Goal: Task Accomplishment & Management: Use online tool/utility

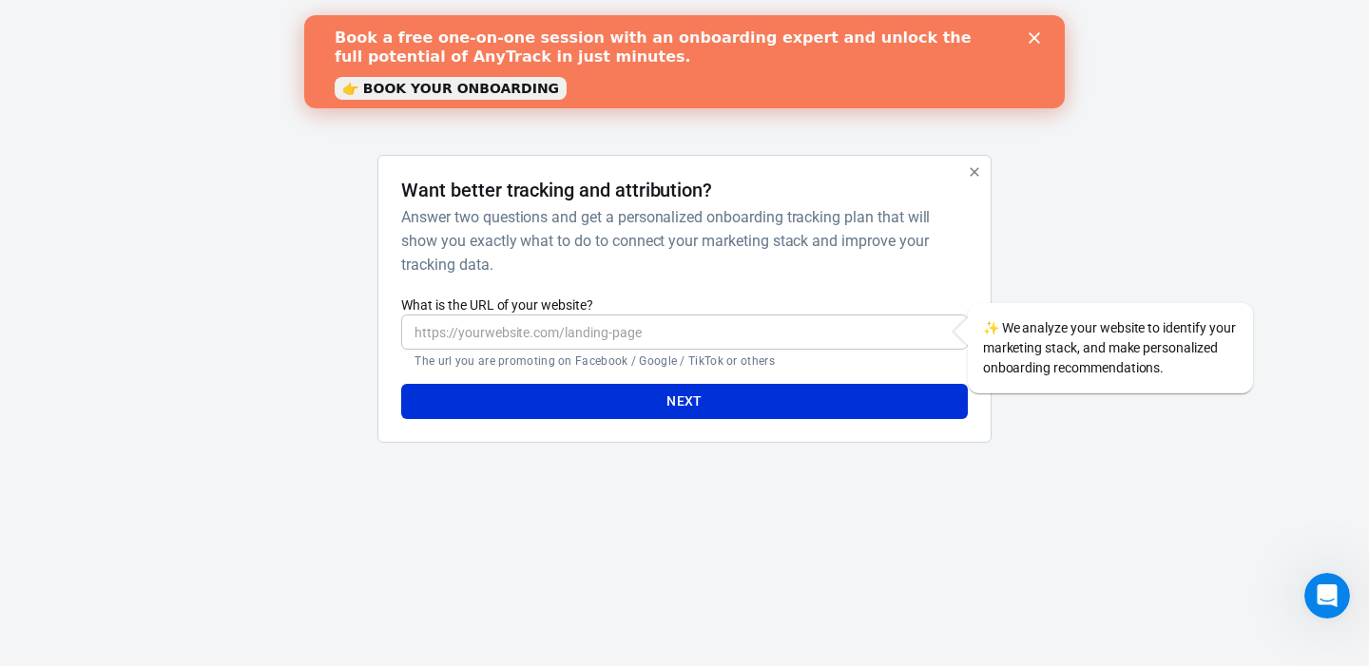
click at [1030, 39] on icon "Close" at bounding box center [1034, 37] width 11 height 11
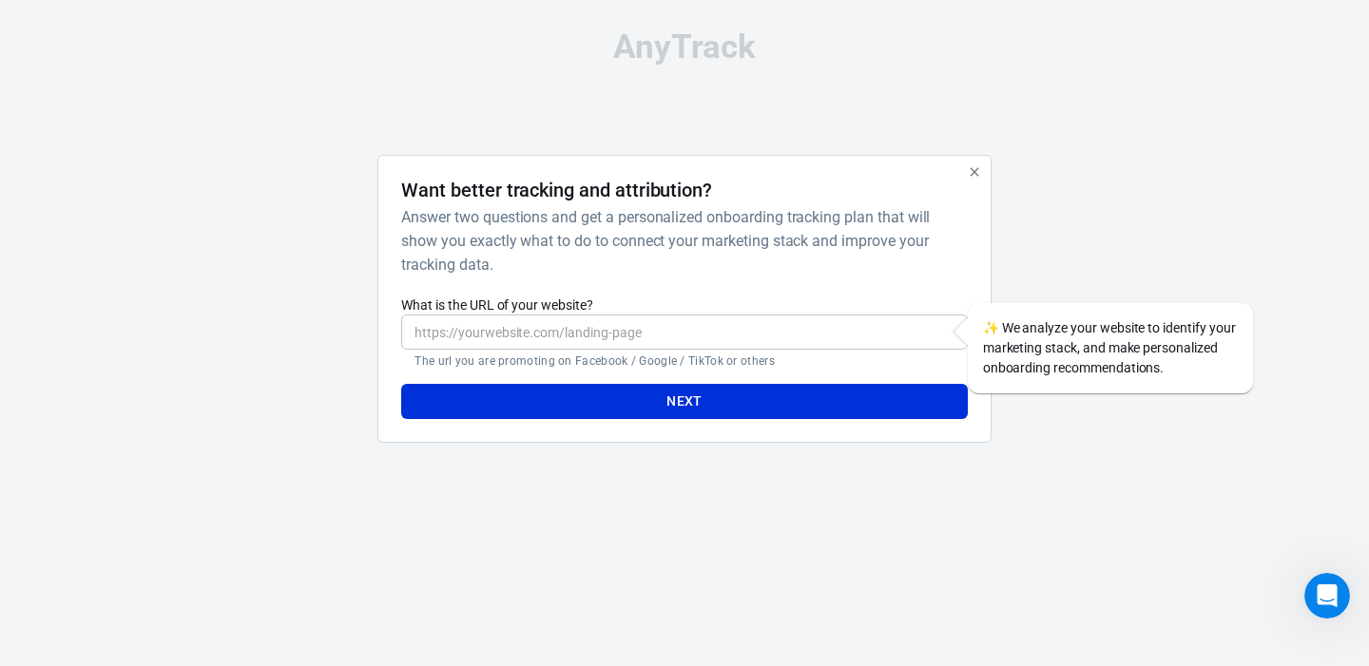
click at [609, 336] on input "What is the URL of your website?" at bounding box center [684, 332] width 566 height 35
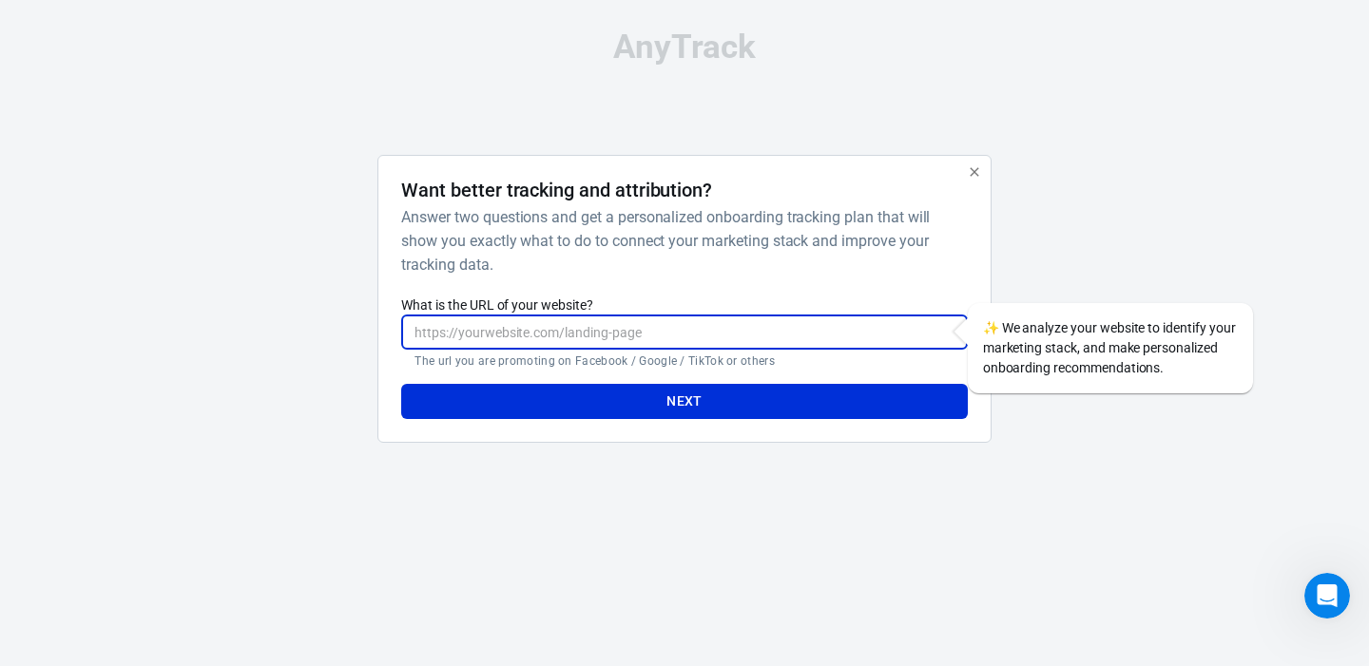
paste input "https://morningcoffeeritual.org/"
type input "https://morningcoffeeritual.org/"
click at [699, 405] on button "Next" at bounding box center [684, 401] width 566 height 35
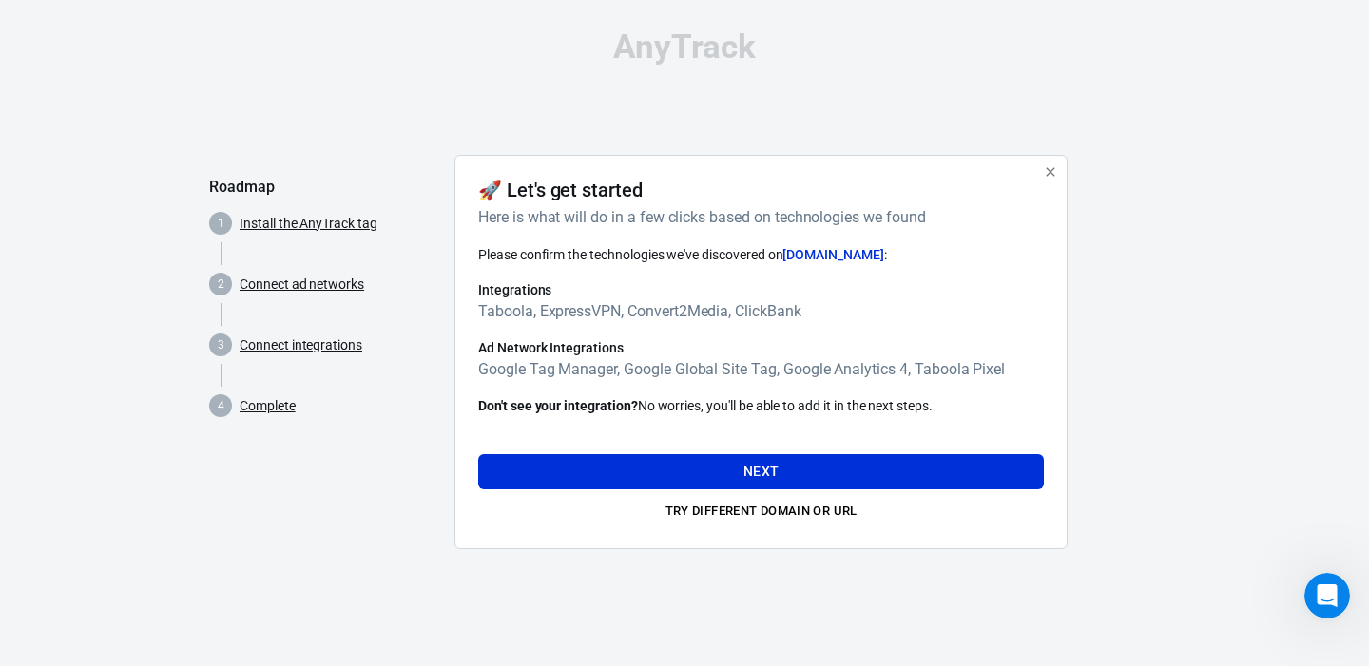
click at [1087, 116] on div "AnyTrack Roadmap 1 Install the AnyTrack tag 2 Connect ad networks 3 Connect int…" at bounding box center [684, 297] width 951 height 595
click at [858, 252] on span "[DOMAIN_NAME]" at bounding box center [832, 254] width 101 height 15
click at [778, 307] on h6 "Taboola, ExpressVPN, Convert2Media, ClickBank" at bounding box center [761, 311] width 566 height 24
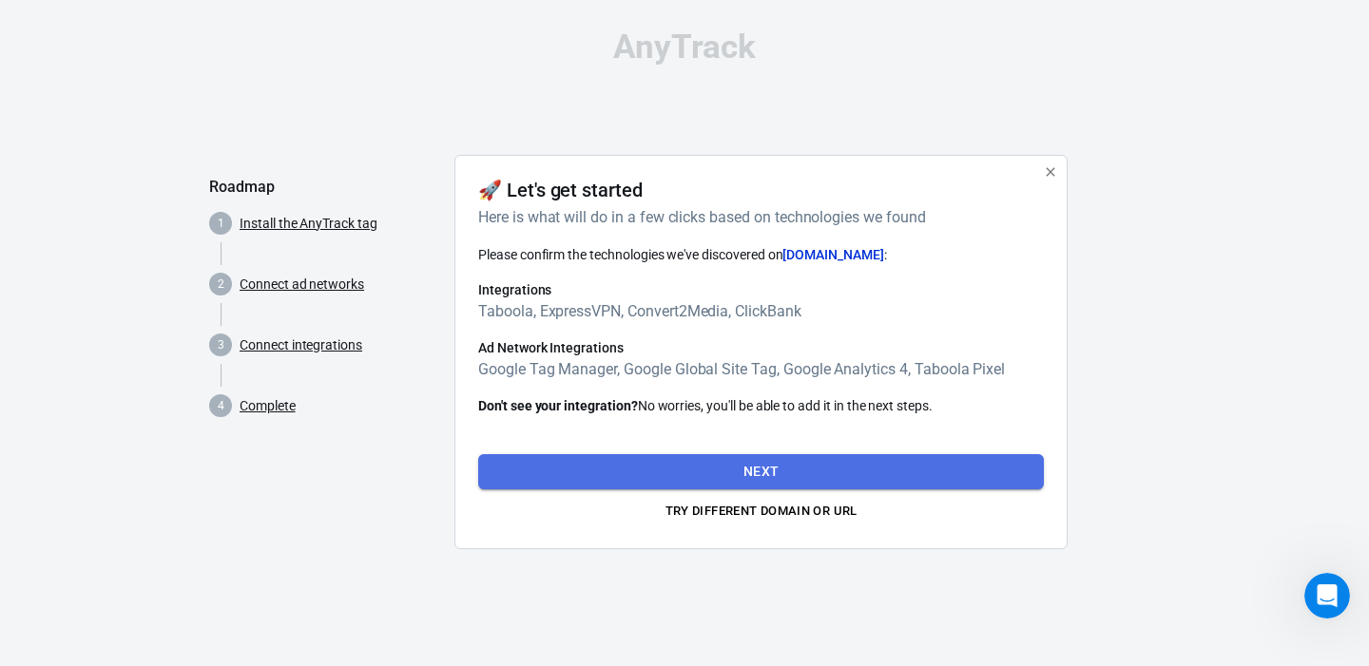
click at [815, 466] on button "Next" at bounding box center [761, 471] width 566 height 35
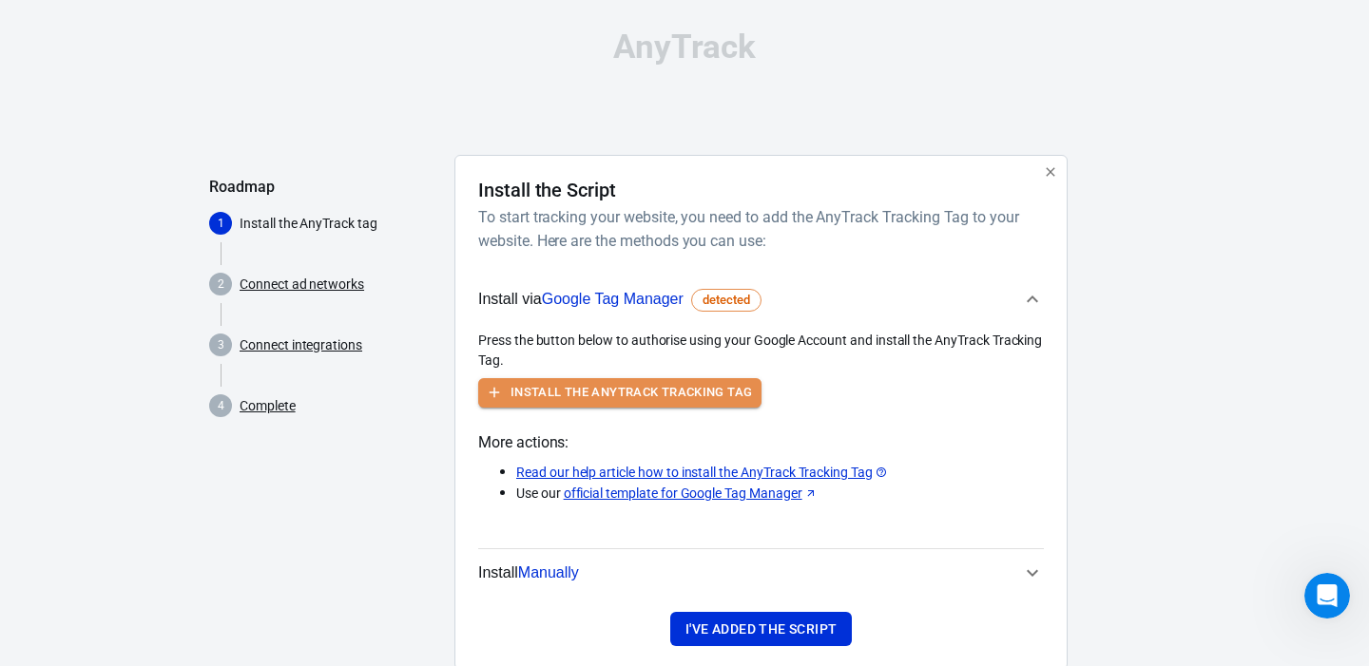
click at [733, 400] on button "Install the AnyTrack Tracking Tag" at bounding box center [619, 392] width 283 height 29
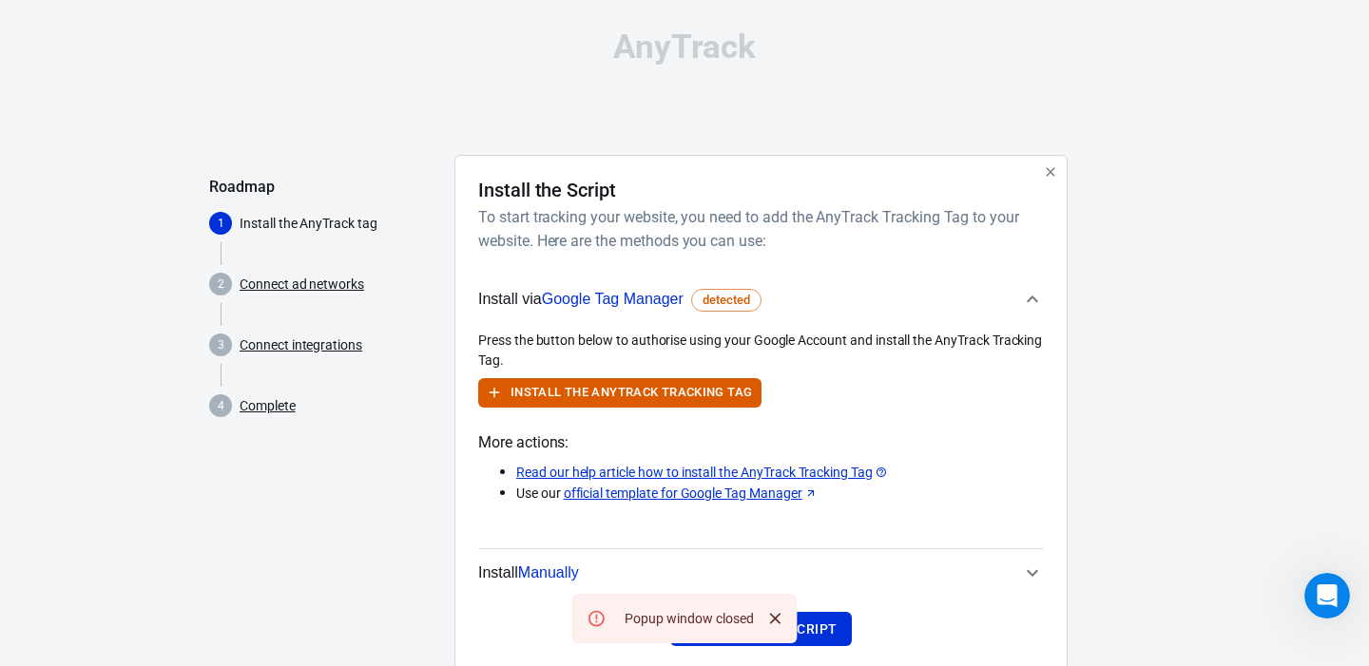
click at [1017, 467] on p "Read our help article how to install the AnyTrack Tracking Tag" at bounding box center [780, 473] width 528 height 20
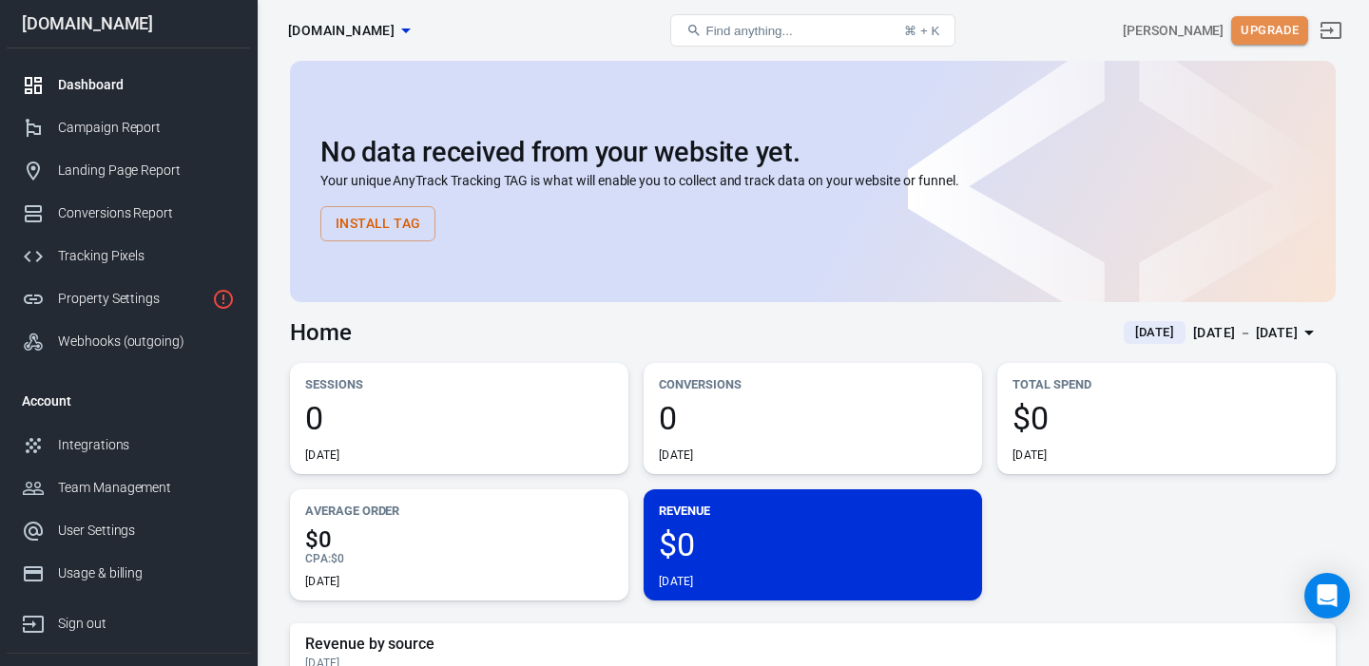
click at [1281, 40] on button "Upgrade" at bounding box center [1269, 30] width 77 height 29
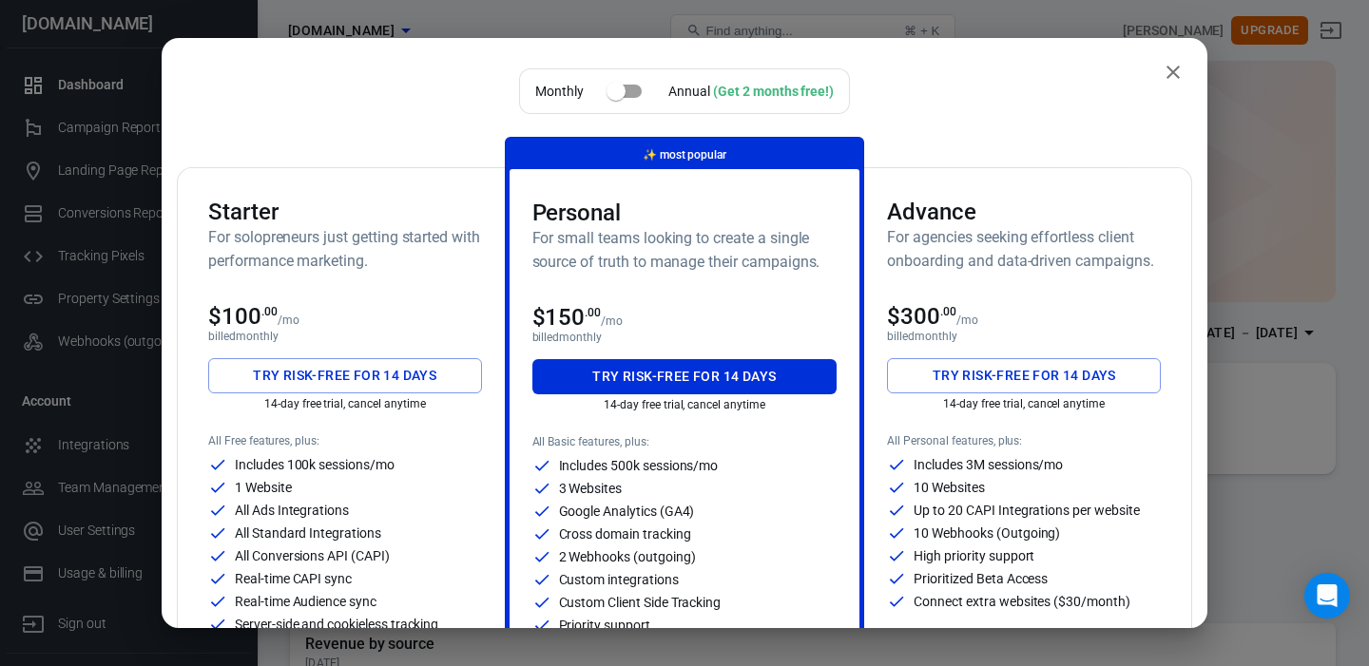
click at [1016, 132] on div "Monthly Annual (Get 2 months free!) Starter For solopreneurs just getting start…" at bounding box center [684, 427] width 1015 height 719
click at [1176, 59] on button "close" at bounding box center [1173, 72] width 38 height 38
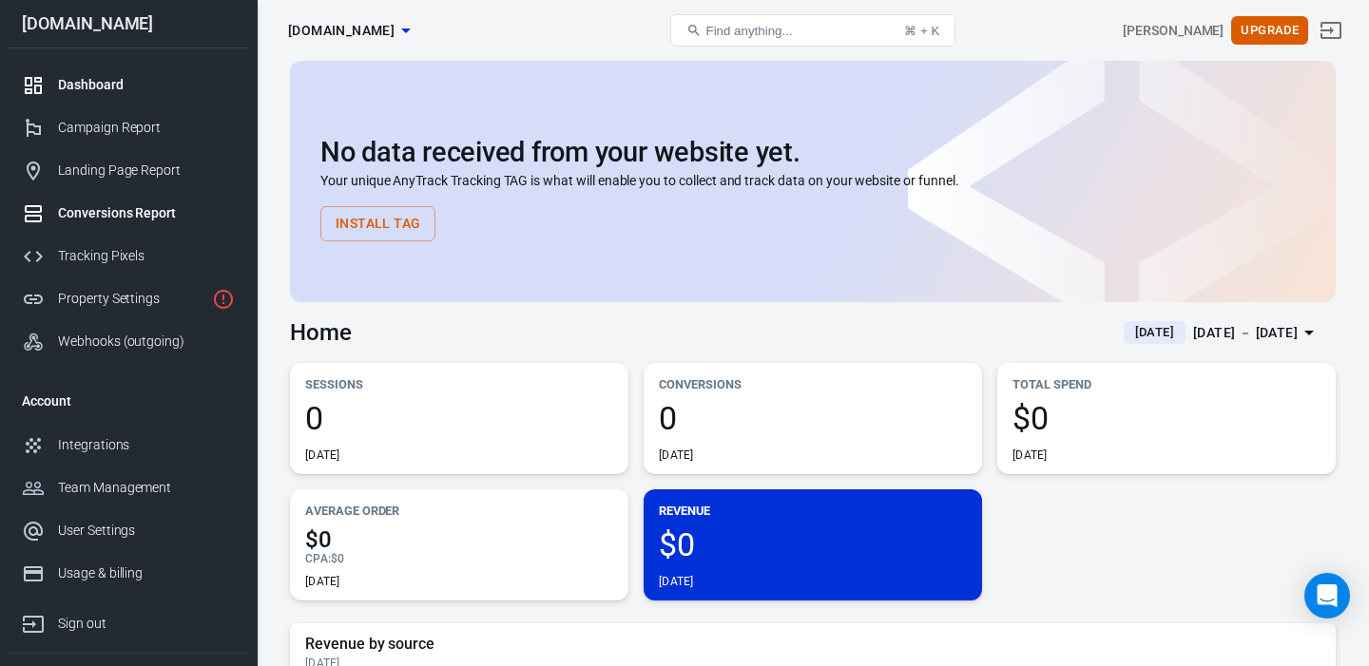
click at [142, 212] on div "Conversions Report" at bounding box center [146, 213] width 177 height 20
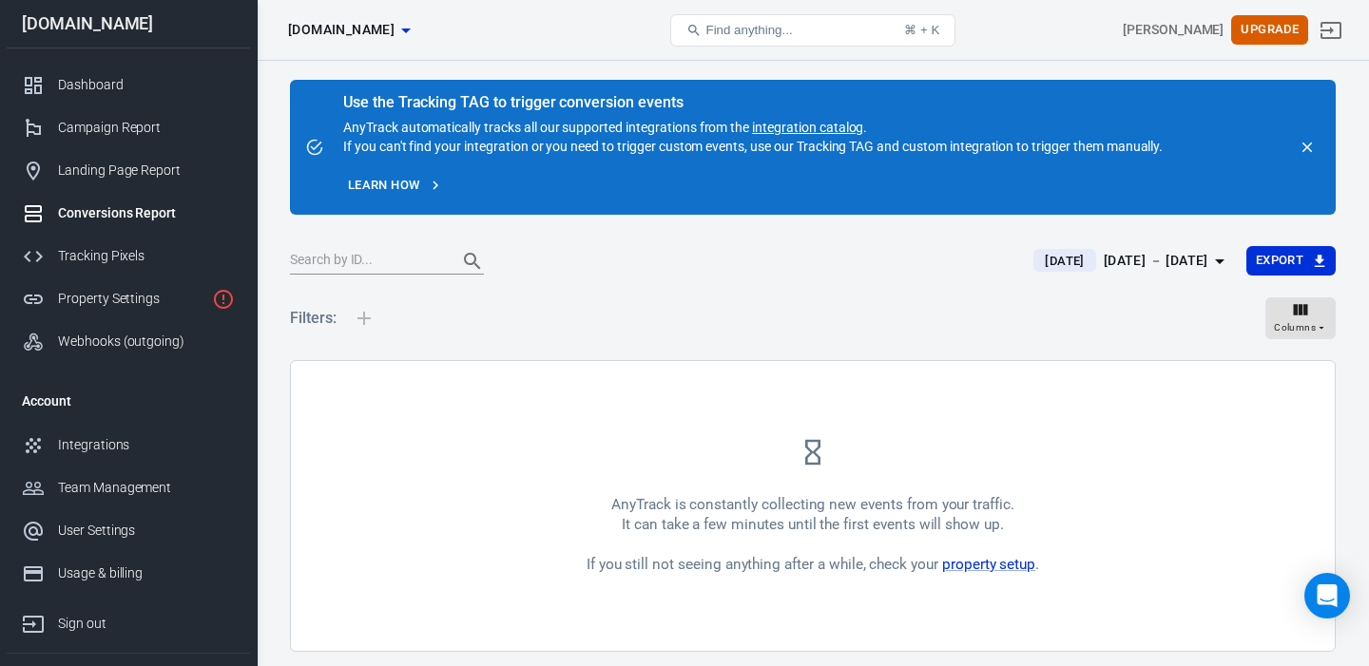
click at [703, 297] on div "Filters: Columns" at bounding box center [813, 326] width 1046 height 68
